Goal: Use online tool/utility: Utilize a website feature to perform a specific function

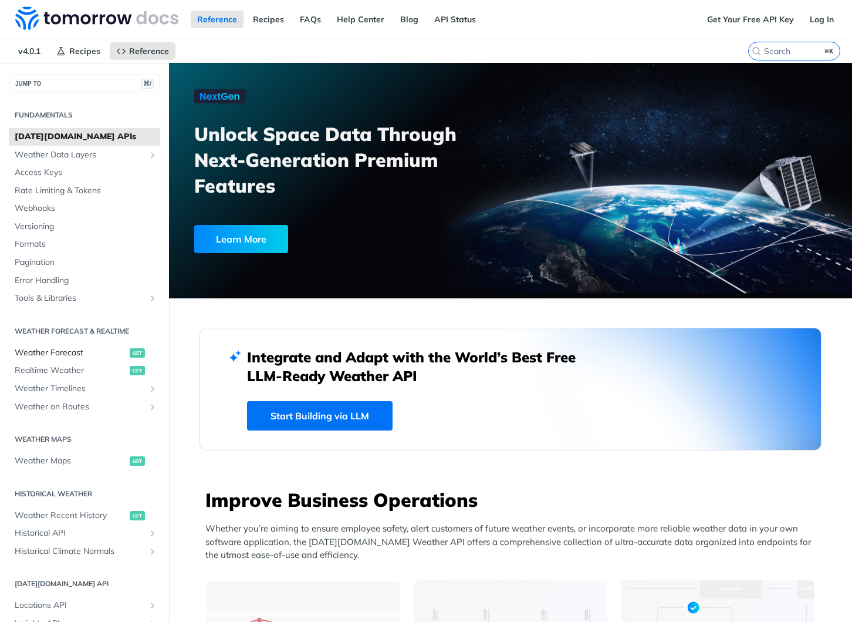
click at [71, 353] on span "Weather Forecast" at bounding box center [71, 353] width 112 height 12
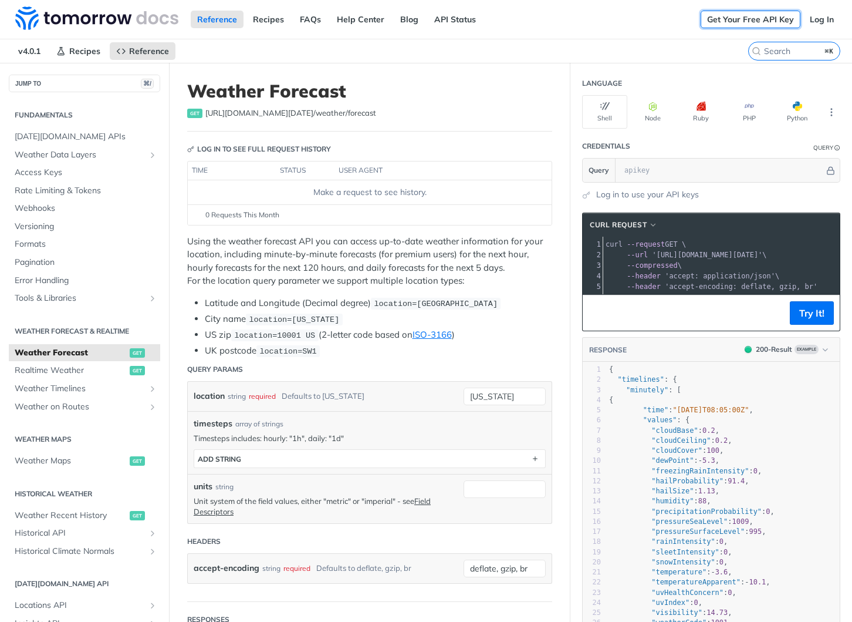
click at [744, 20] on link "Get Your Free API Key" at bounding box center [751, 20] width 100 height 18
click at [771, 20] on link "Get Your Free API Key" at bounding box center [751, 20] width 100 height 18
click at [820, 18] on link "Log In" at bounding box center [822, 20] width 37 height 18
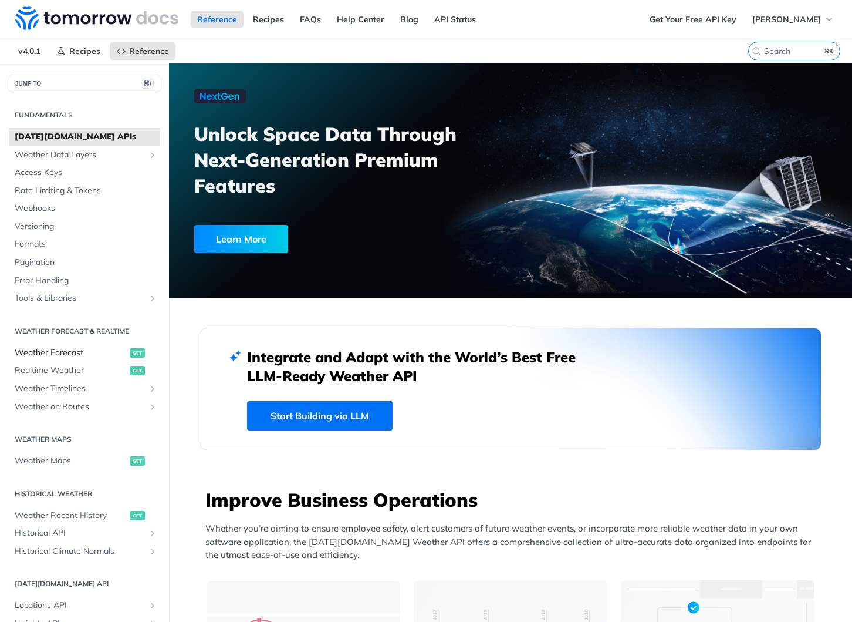
click at [51, 352] on span "Weather Forecast" at bounding box center [71, 353] width 112 height 12
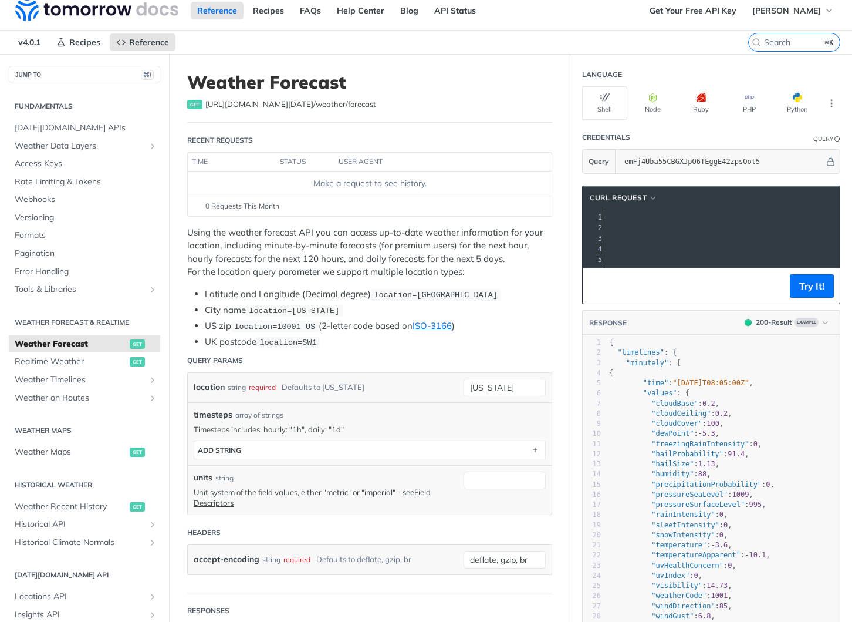
scroll to position [0, 268]
click at [255, 451] on button "ADD string" at bounding box center [369, 450] width 351 height 18
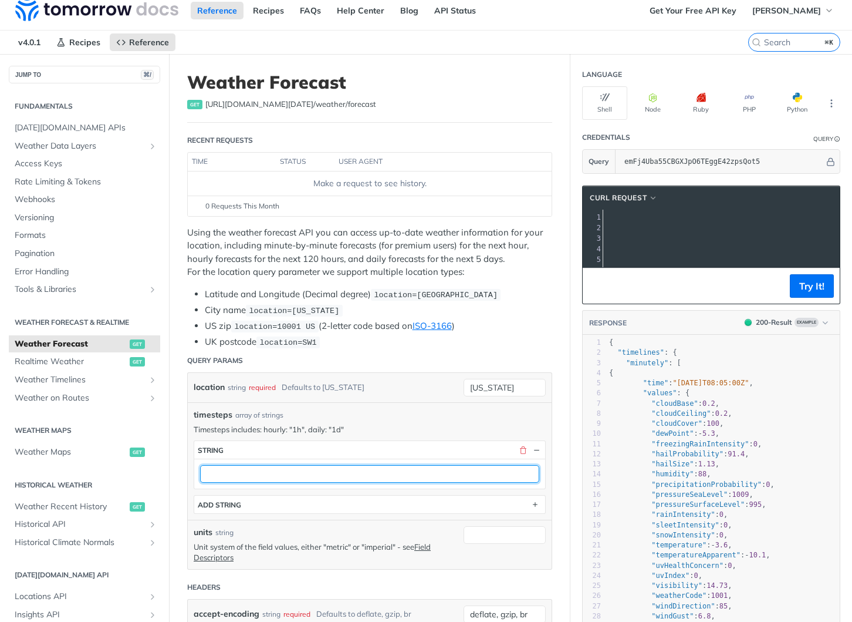
click at [252, 474] on input "text" at bounding box center [369, 474] width 339 height 18
click at [345, 537] on div "units string Unit system of the field values, either "metric" or "imperial" - s…" at bounding box center [326, 544] width 264 height 36
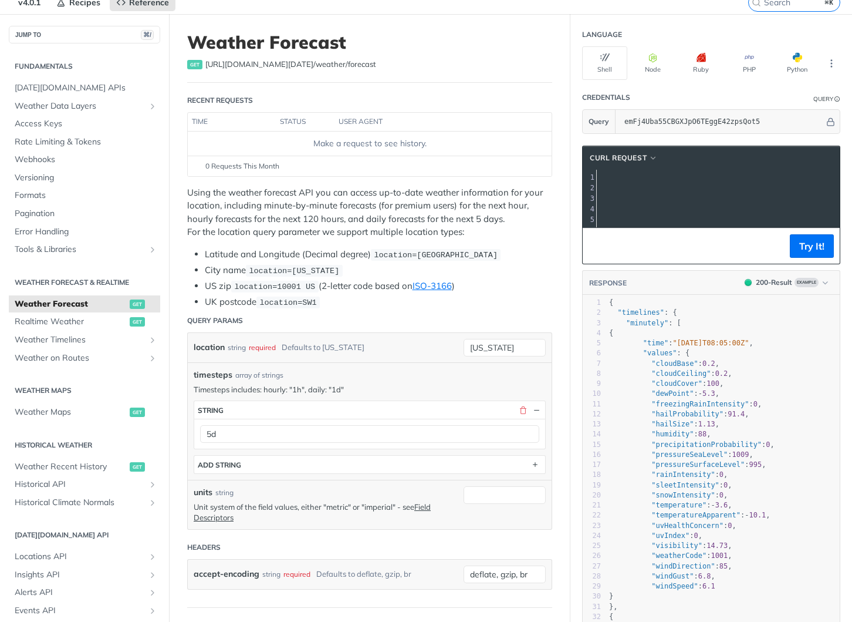
scroll to position [0, 255]
click at [739, 113] on input "emFj4Uba55CBGXJpO6TEggE42zpsQot5" at bounding box center [722, 121] width 206 height 23
click at [804, 243] on button "Try It!" at bounding box center [812, 246] width 44 height 23
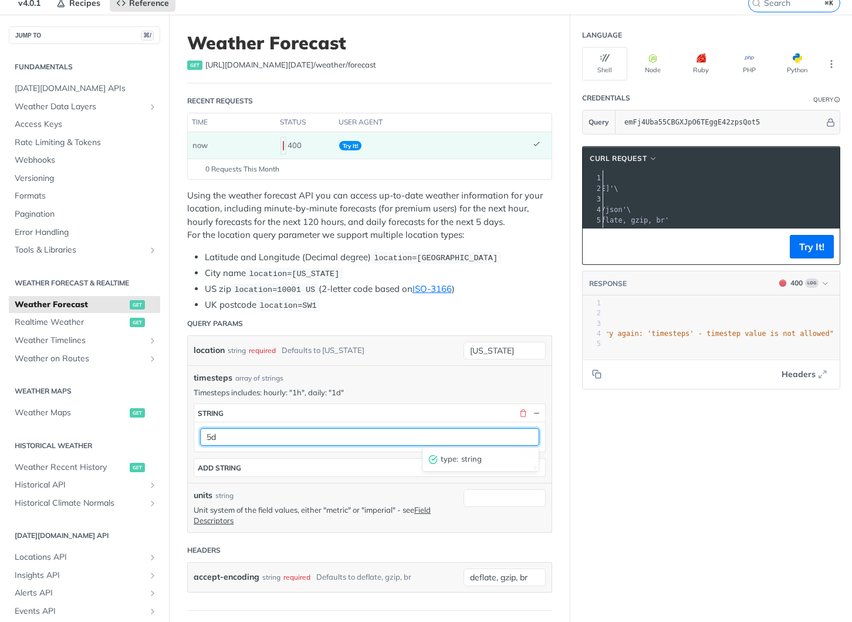
click at [243, 432] on input "5d" at bounding box center [369, 437] width 339 height 18
drag, startPoint x: 243, startPoint y: 432, endPoint x: 194, endPoint y: 429, distance: 49.4
click at [194, 429] on section "string 5d type : string" at bounding box center [370, 427] width 352 height 49
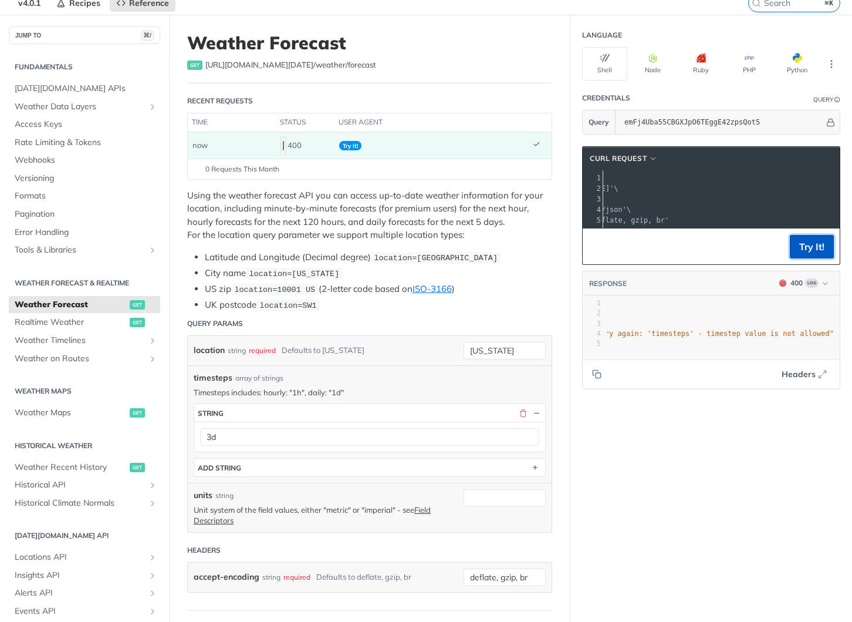
click at [811, 247] on button "Try It!" at bounding box center [812, 246] width 44 height 23
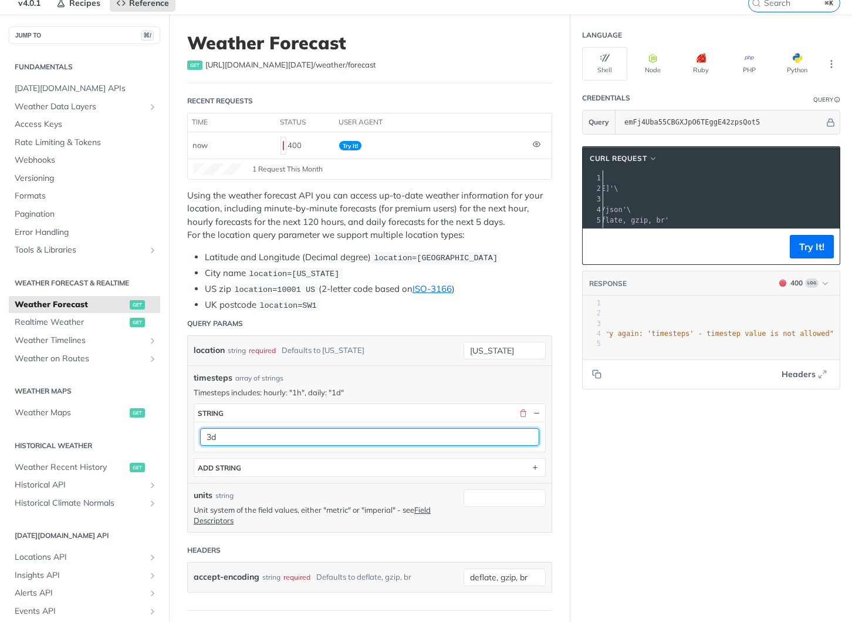
click at [243, 436] on input "3d" at bounding box center [369, 437] width 339 height 18
type input "1d"
click at [404, 397] on div "timesteps string 1d ADD string" at bounding box center [370, 436] width 352 height 79
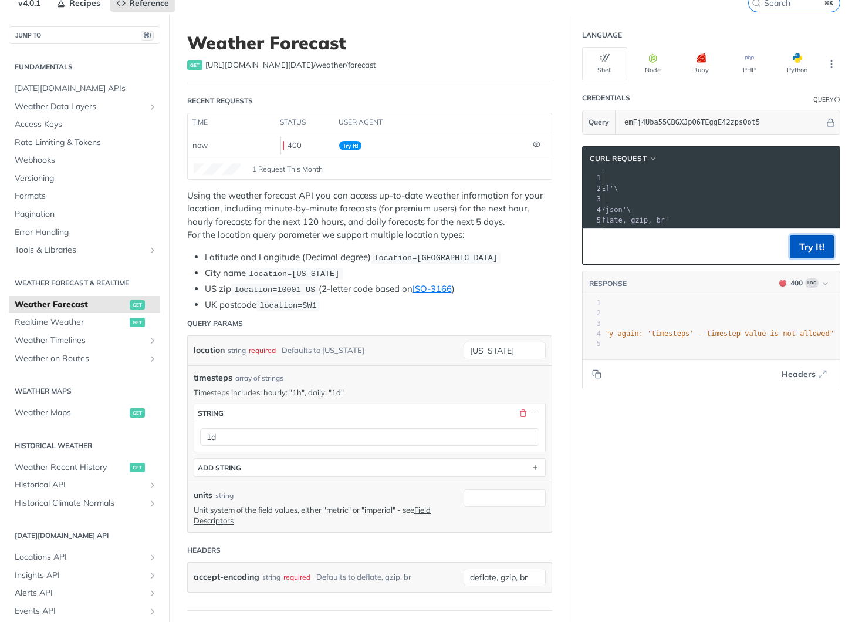
click at [818, 247] on button "Try It!" at bounding box center [812, 246] width 44 height 23
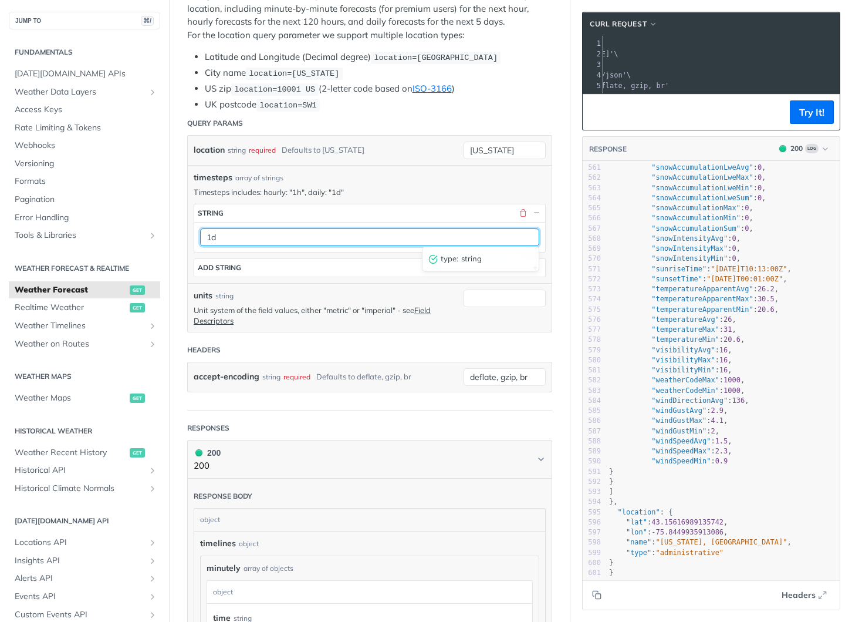
drag, startPoint x: 227, startPoint y: 234, endPoint x: 204, endPoint y: 233, distance: 23.5
click at [204, 233] on input "1d" at bounding box center [369, 237] width 339 height 18
